Goal: Task Accomplishment & Management: Manage account settings

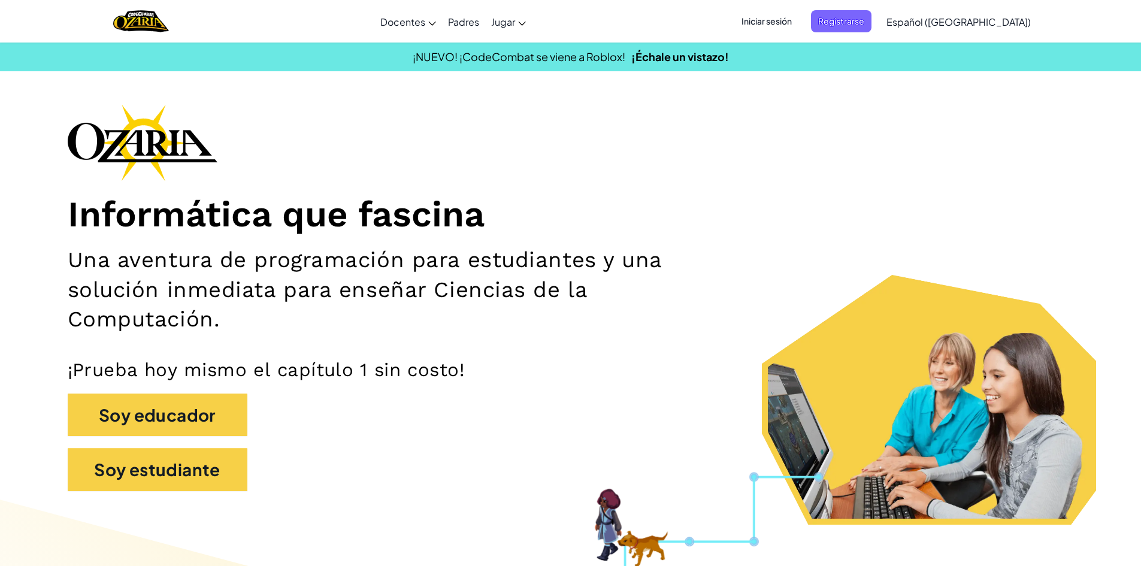
click at [776, 23] on span "Iniciar sesión" at bounding box center [766, 21] width 65 height 22
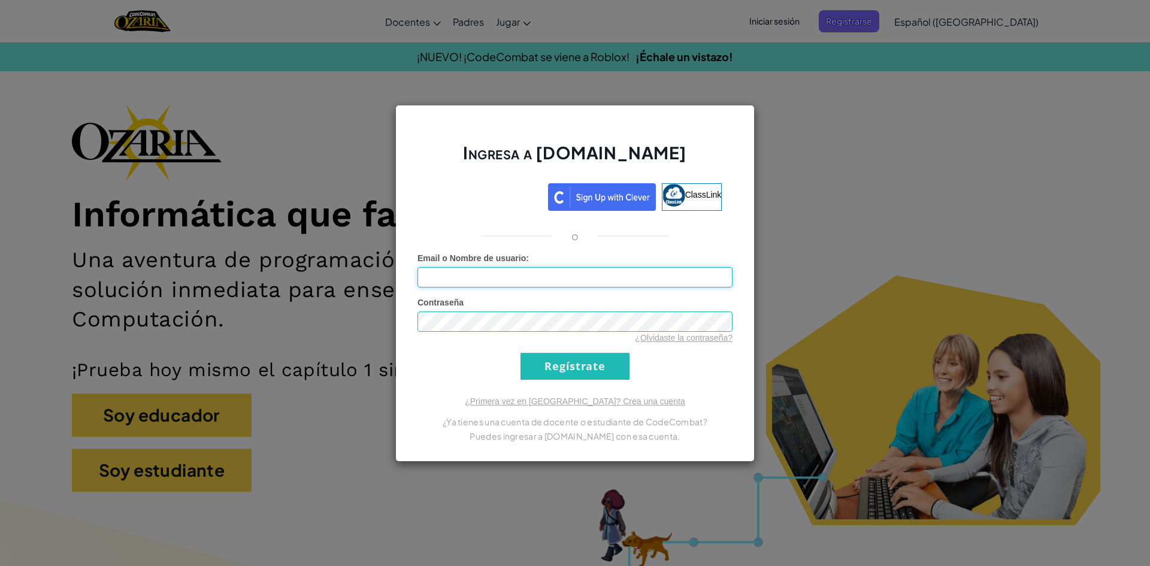
click at [524, 285] on input "Email o Nombre de usuario :" at bounding box center [574, 277] width 315 height 20
type input "[EMAIL_ADDRESS][DOMAIN_NAME]"
click at [530, 335] on div "¿Olvidaste la contraseña?" at bounding box center [574, 338] width 315 height 12
click at [584, 372] on input "Regístrate" at bounding box center [574, 366] width 109 height 27
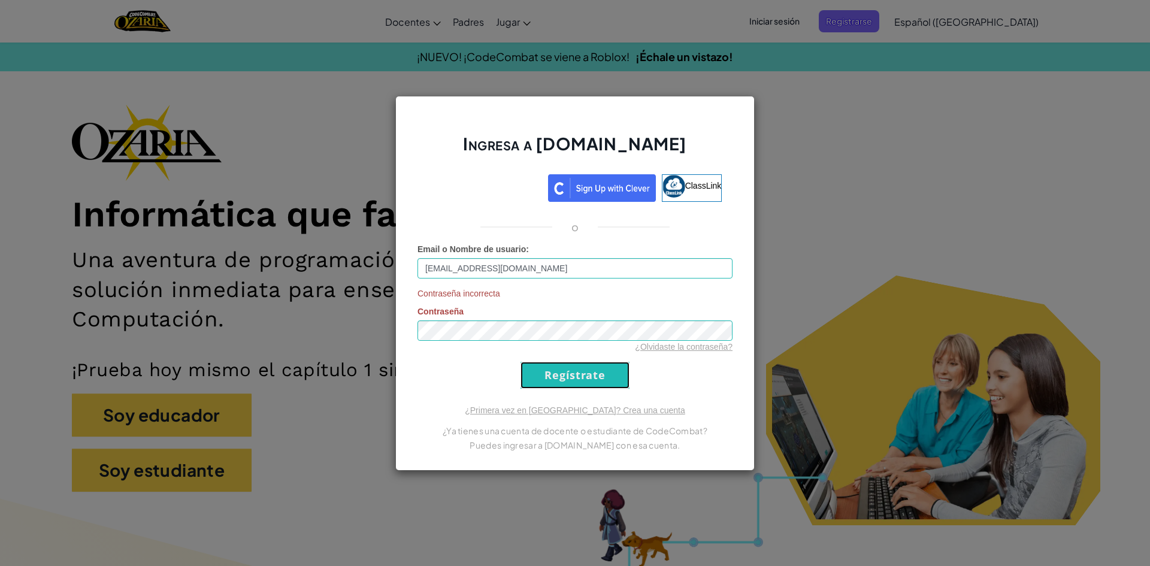
click at [539, 363] on input "Regístrate" at bounding box center [574, 375] width 109 height 27
click at [452, 343] on div "Contraseña incorrecta Contraseña ¿Olvidaste la contraseña?" at bounding box center [574, 319] width 315 height 65
drag, startPoint x: 438, startPoint y: 344, endPoint x: 401, endPoint y: 344, distance: 37.7
click at [401, 344] on div "Ingresa a [DOMAIN_NAME] ClassLink o Email o Nombre de usuario : [EMAIL_ADDRESS]…" at bounding box center [574, 283] width 359 height 375
click at [415, 339] on div "Ingresa a [DOMAIN_NAME] ClassLink o Email o Nombre de usuario : [EMAIL_ADDRESS]…" at bounding box center [574, 283] width 359 height 375
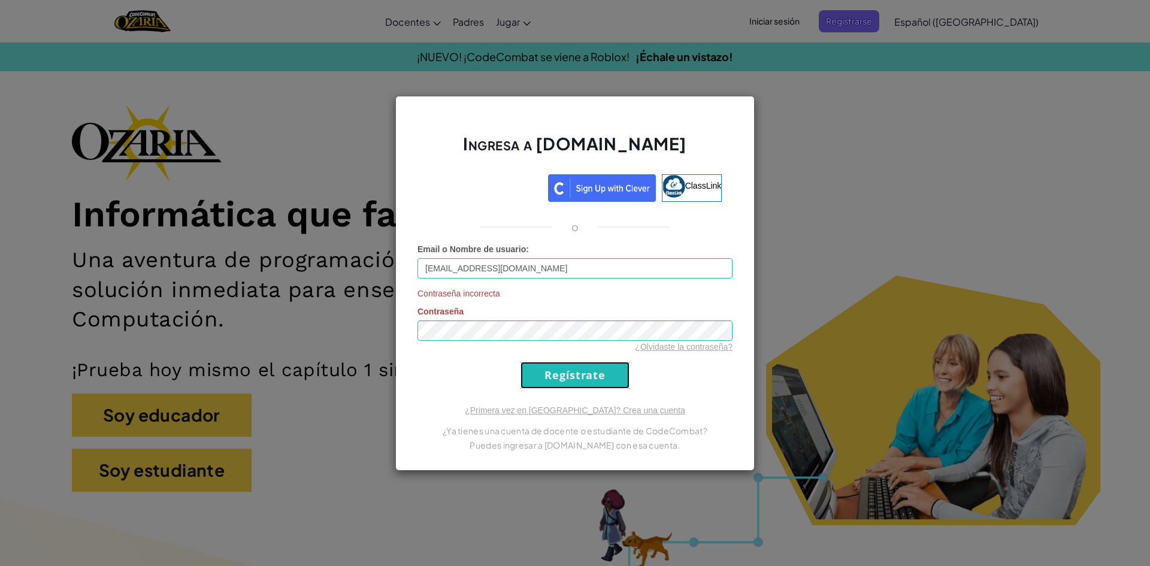
click at [577, 367] on input "Regístrate" at bounding box center [574, 375] width 109 height 27
click at [538, 365] on input "Regístrate" at bounding box center [574, 375] width 109 height 27
click at [401, 321] on div "Ingresa a [DOMAIN_NAME] ClassLink o Email o Nombre de usuario : [EMAIL_ADDRESS]…" at bounding box center [574, 283] width 359 height 375
click at [628, 384] on input "Regístrate" at bounding box center [574, 375] width 109 height 27
click at [571, 344] on div "¿Olvidaste la contraseña?" at bounding box center [574, 347] width 315 height 12
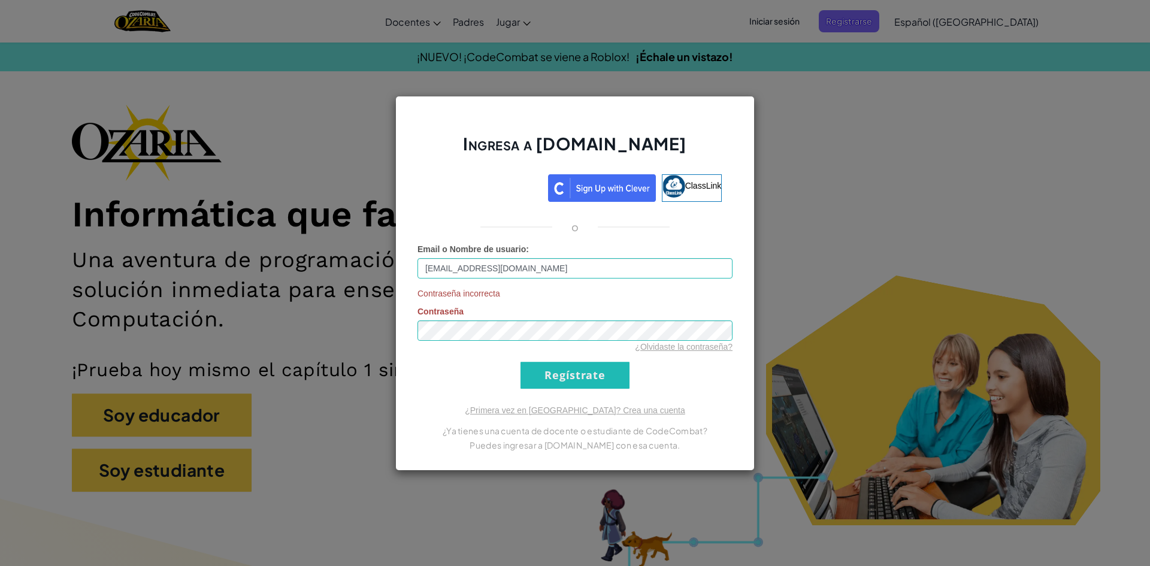
click at [572, 341] on div "¿Olvidaste la contraseña?" at bounding box center [574, 347] width 315 height 12
click at [553, 374] on input "Regístrate" at bounding box center [574, 375] width 109 height 27
click at [676, 354] on form "Email o Nombre de usuario : [EMAIL_ADDRESS][DOMAIN_NAME] Contraseña incorrecta …" at bounding box center [574, 316] width 315 height 146
click at [678, 347] on link "¿Olvidaste la contraseña?" at bounding box center [684, 347] width 98 height 10
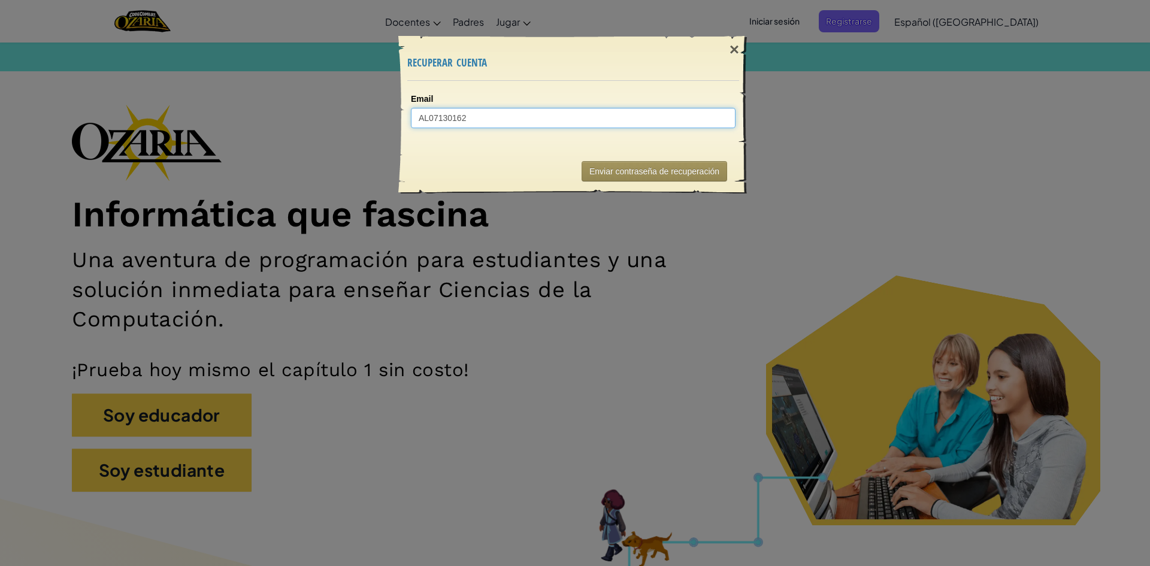
type input "AL07130162@"
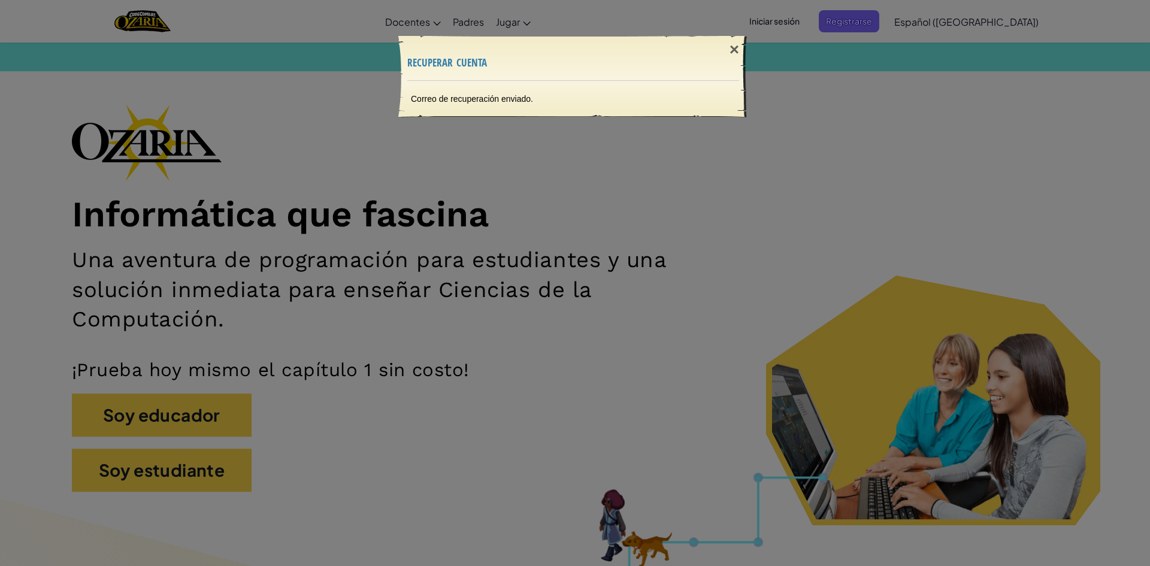
click at [465, 307] on div "× recuperar cuenta Correo de recuperación enviado. Enviando..." at bounding box center [575, 283] width 1150 height 566
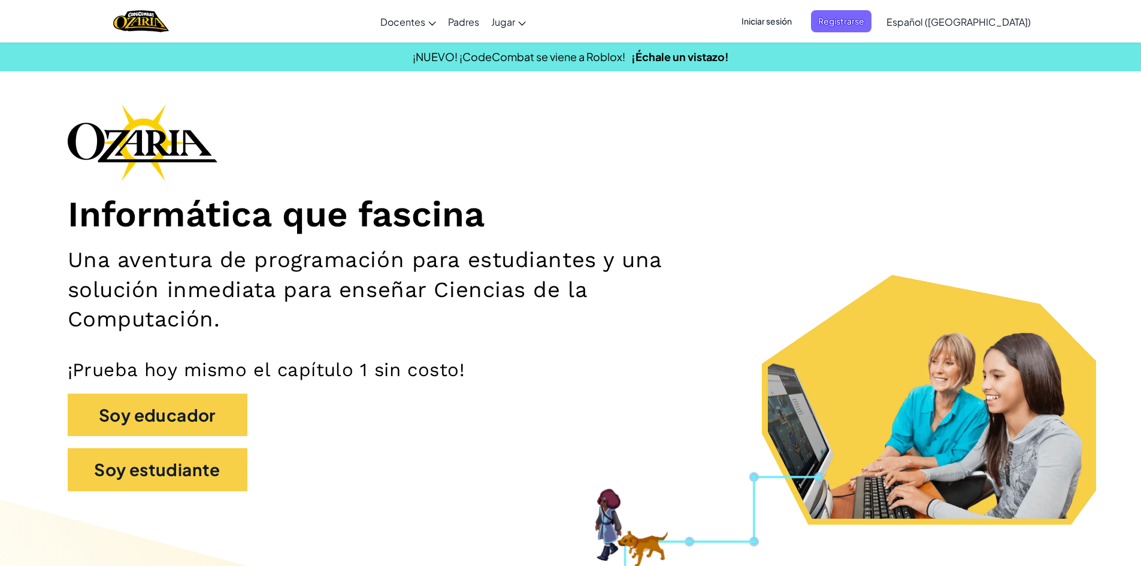
click at [788, 25] on span "Iniciar sesión" at bounding box center [766, 21] width 65 height 22
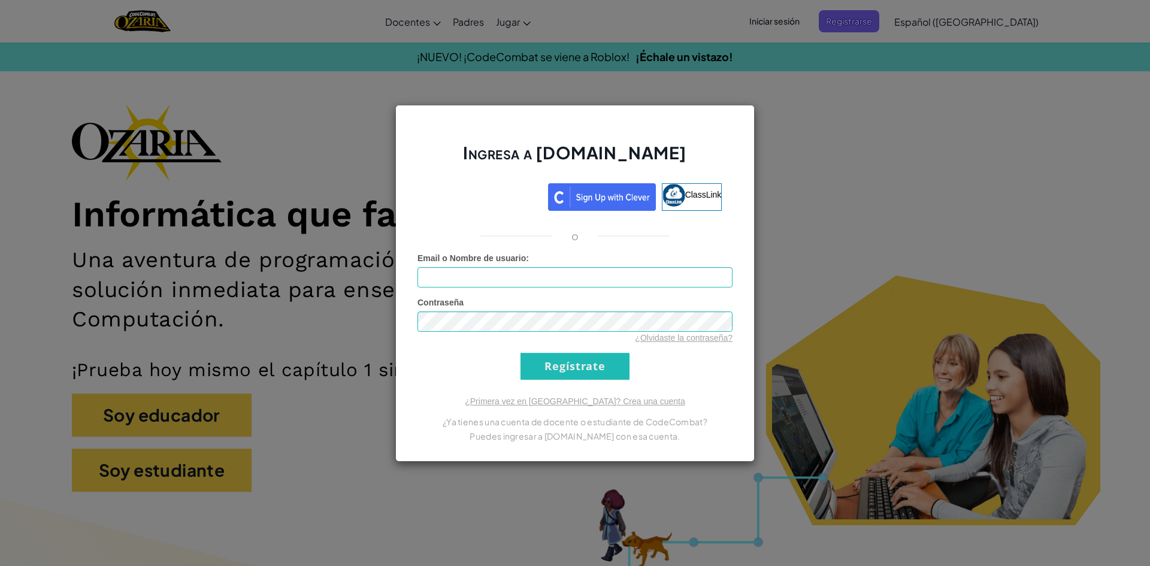
click at [571, 295] on form "Email o Nombre de usuario : Contraseña ¿Olvidaste la contraseña? Regístrate" at bounding box center [574, 316] width 315 height 128
click at [570, 285] on input "Email o Nombre de usuario :" at bounding box center [574, 277] width 315 height 20
type input "[EMAIL_ADDRESS][DOMAIN_NAME]"
click at [565, 382] on div "Ingresa a [DOMAIN_NAME] ClassLink o Error desconocido. Email o Nombre de usuari…" at bounding box center [574, 283] width 359 height 357
click at [574, 374] on input "Regístrate" at bounding box center [574, 366] width 109 height 27
